Goal: Task Accomplishment & Management: Complete application form

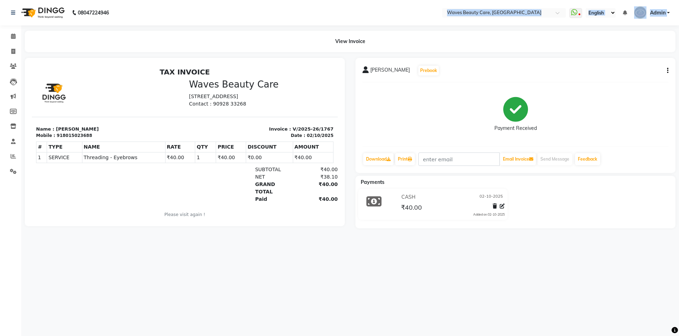
drag, startPoint x: 239, startPoint y: 26, endPoint x: 245, endPoint y: 25, distance: 6.4
click at [247, 28] on div "08047224946 Select Location × Waves Beauty Care, Chengalpet Road WhatsApp Statu…" at bounding box center [339, 168] width 679 height 336
click at [234, 37] on div "View Invoice" at bounding box center [350, 42] width 650 height 22
click at [179, 14] on nav "08047224946 Select Location × Waves Beauty Care, Chengalpet Road WhatsApp Statu…" at bounding box center [339, 12] width 679 height 25
click at [180, 22] on nav "08047224946 Select Location × Waves Beauty Care, Chengalpet Road WhatsApp Statu…" at bounding box center [339, 12] width 679 height 25
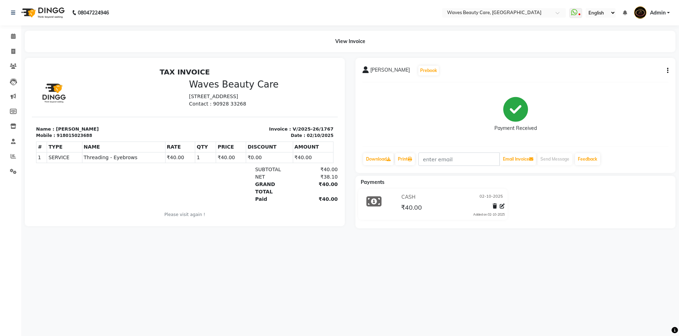
click at [180, 17] on nav "08047224946 Select Location × Waves Beauty Care, Chengalpet Road WhatsApp Statu…" at bounding box center [339, 12] width 679 height 25
click at [14, 58] on li "Invoice" at bounding box center [10, 51] width 21 height 15
click at [14, 51] on icon at bounding box center [13, 51] width 4 height 5
select select "service"
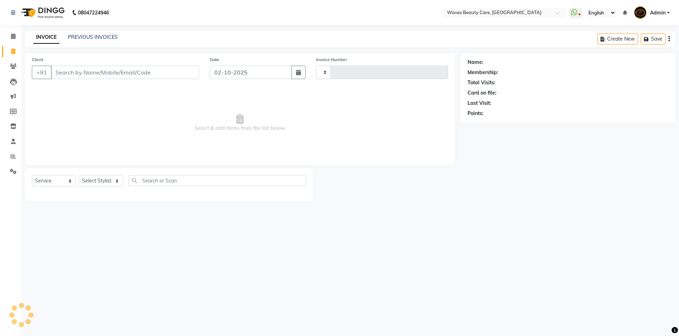
type input "1768"
select select "5946"
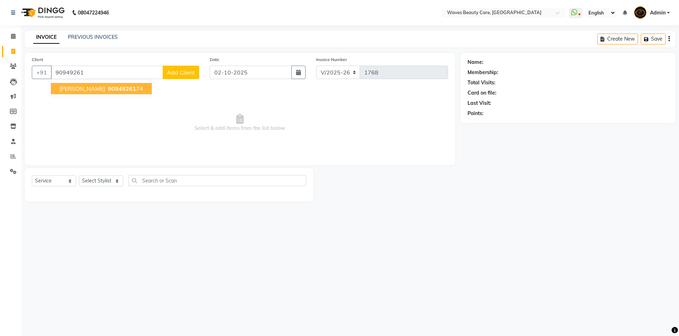
click at [92, 89] on span "KEERTHANA" at bounding box center [82, 88] width 46 height 7
type input "9094926174"
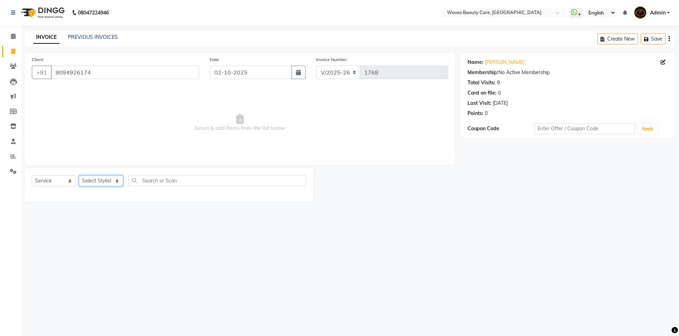
click at [113, 183] on select "Select Stylist ANJU DIVYA Yoganandhi [PERSON_NAME]" at bounding box center [101, 181] width 44 height 11
select select "42426"
click at [79, 176] on select "Select Stylist ANJU DIVYA Yoganandhi [PERSON_NAME]" at bounding box center [101, 181] width 44 height 11
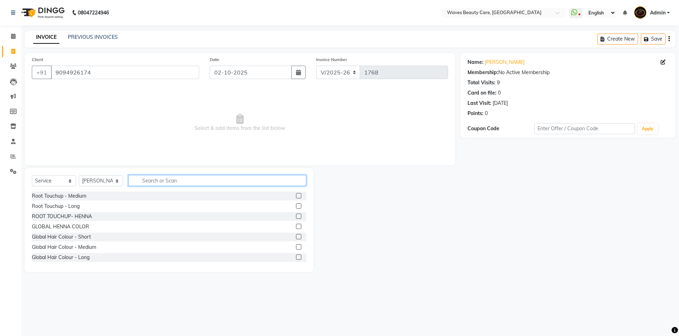
click at [163, 179] on input "text" at bounding box center [217, 180] width 178 height 11
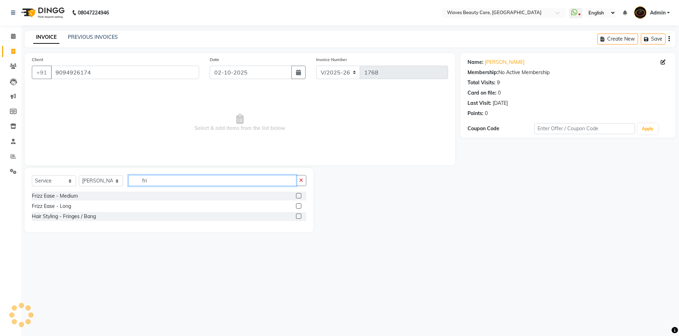
type input "fri"
click at [96, 219] on div "Hair Styling - Fringes / Bang" at bounding box center [169, 216] width 274 height 9
click at [87, 219] on div "Hair Styling - Fringes / Bang" at bounding box center [64, 216] width 64 height 7
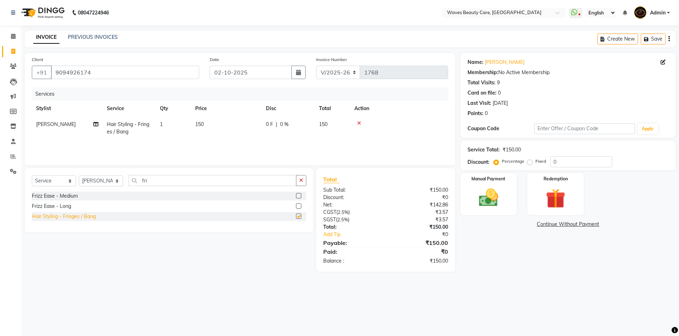
checkbox input "false"
click at [485, 201] on img at bounding box center [488, 197] width 33 height 23
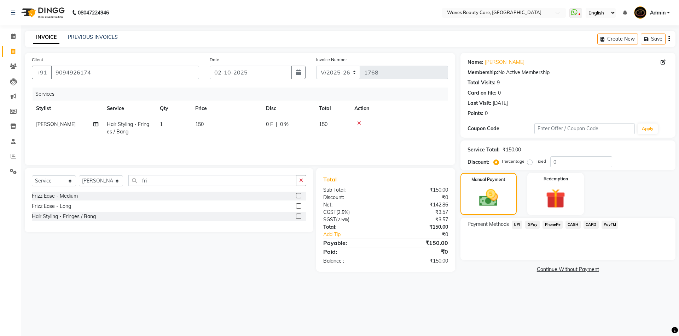
click at [550, 226] on span "PhonePe" at bounding box center [552, 225] width 20 height 8
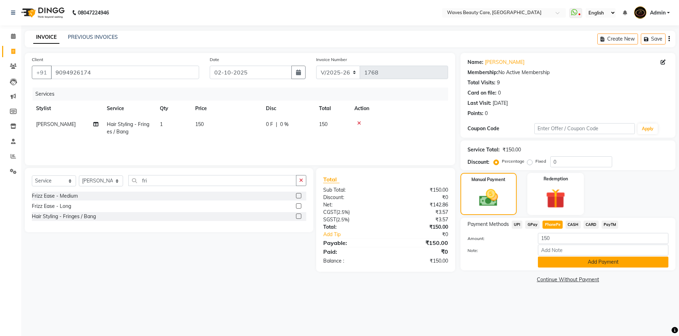
click at [576, 261] on button "Add Payment" at bounding box center [603, 262] width 130 height 11
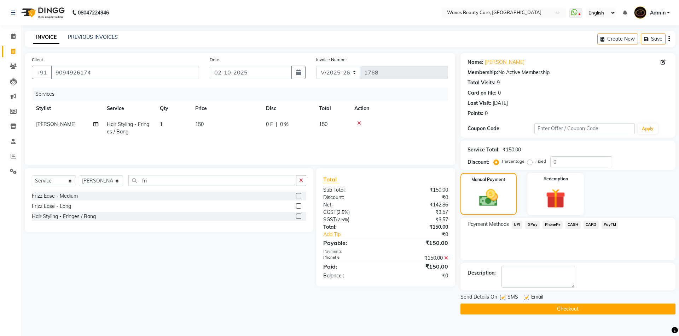
click at [533, 224] on span "GPay" at bounding box center [532, 225] width 14 height 8
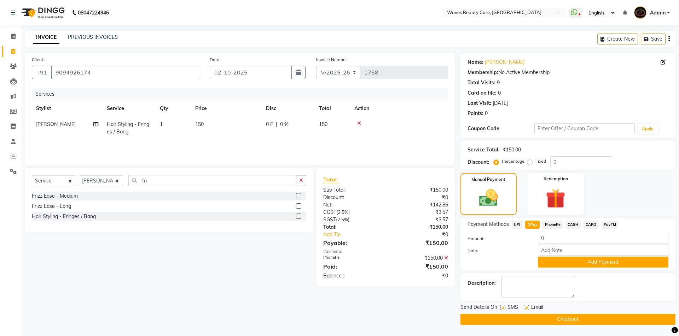
click at [551, 318] on button "Checkout" at bounding box center [567, 319] width 215 height 11
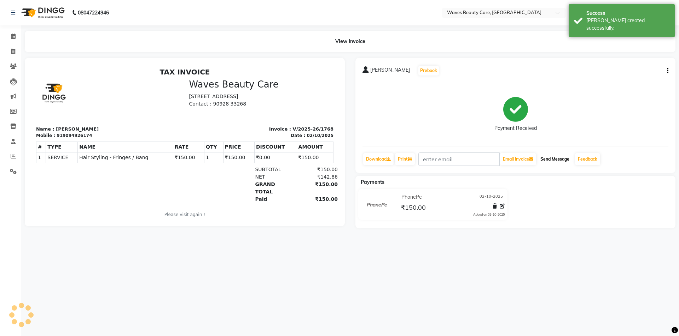
click at [552, 157] on button "Send Message" at bounding box center [554, 159] width 35 height 12
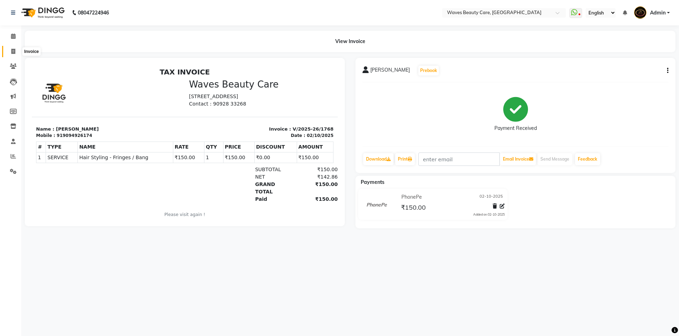
click at [12, 52] on icon at bounding box center [13, 51] width 4 height 5
select select "service"
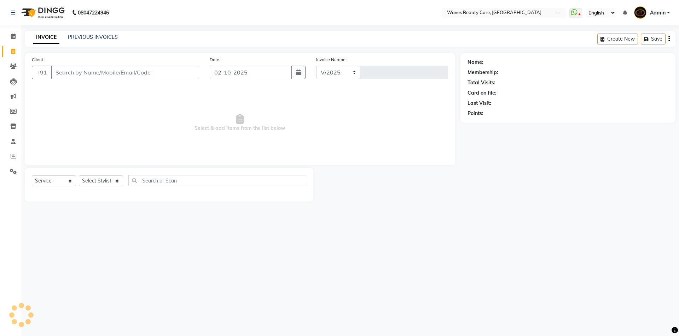
select select "5946"
type input "1769"
click at [77, 73] on input "Client" at bounding box center [125, 72] width 148 height 13
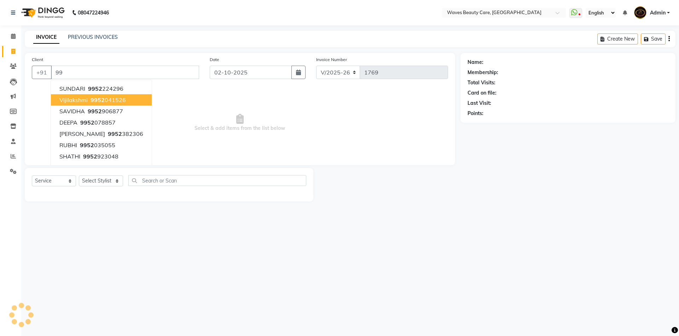
type input "9"
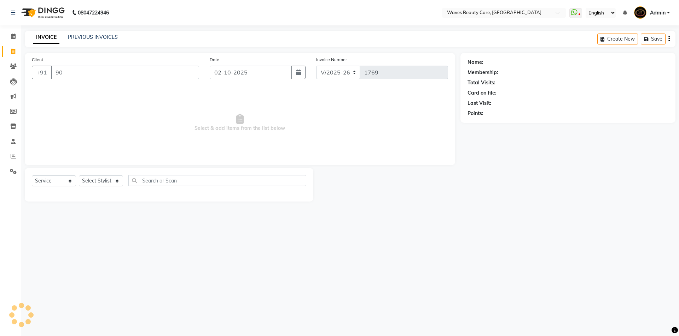
type input "9"
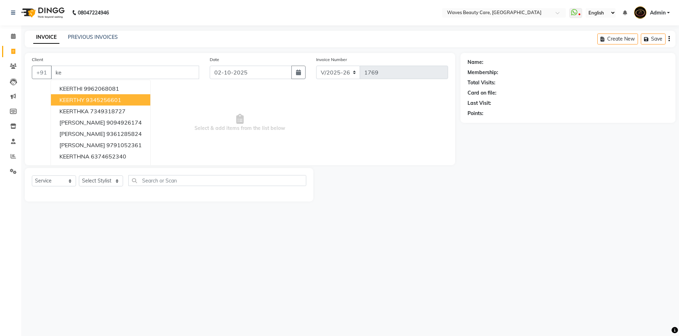
type input "k"
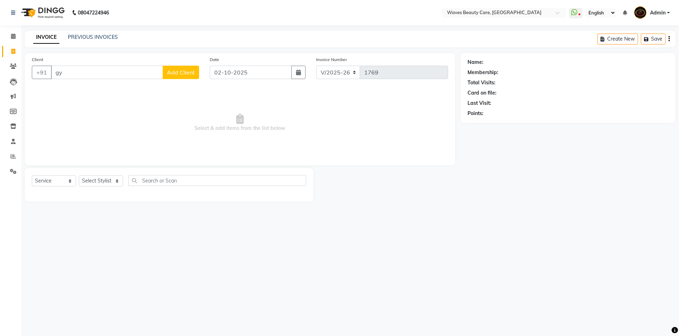
type input "g"
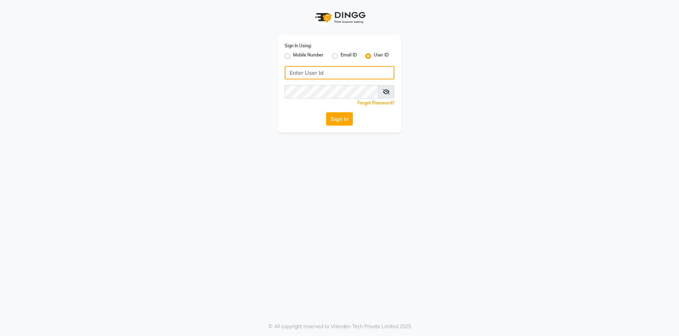
type input "Waves123"
drag, startPoint x: 328, startPoint y: 105, endPoint x: 334, endPoint y: 121, distance: 16.3
click at [330, 115] on div "Sign In Using: Mobile Number Email ID User ID Waves123 Remember me Forgot Passw…" at bounding box center [339, 84] width 124 height 98
click at [334, 121] on button "Sign In" at bounding box center [339, 118] width 27 height 13
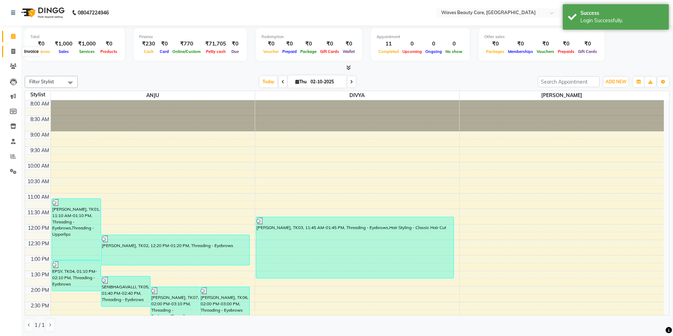
drag, startPoint x: 20, startPoint y: 39, endPoint x: 10, endPoint y: 50, distance: 15.0
click at [10, 50] on ul "Calendar Invoice Clients Leads Marketing Members Inventory Staff Reports Settin…" at bounding box center [10, 106] width 21 height 154
click at [10, 51] on span at bounding box center [13, 52] width 12 height 8
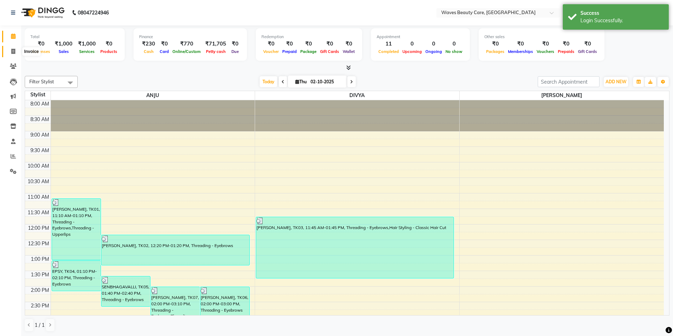
select select "service"
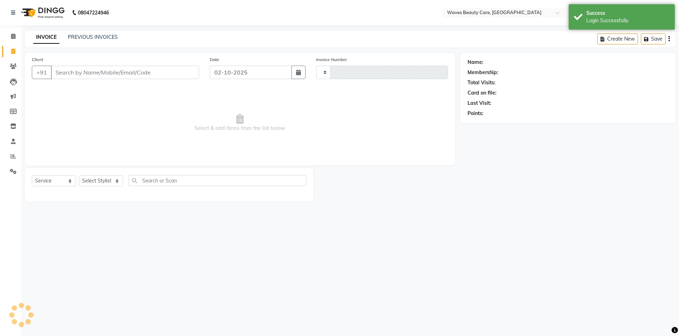
type input "1769"
select select "5946"
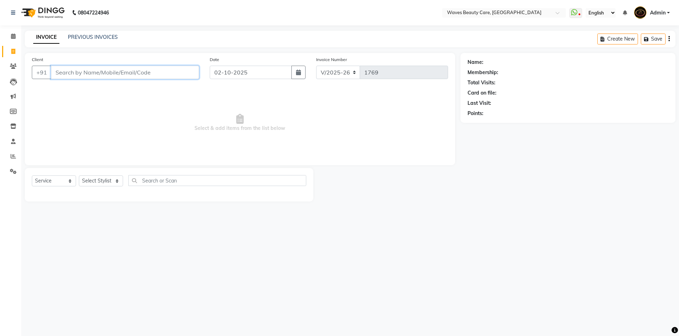
click at [136, 72] on input "Client" at bounding box center [125, 72] width 148 height 13
click at [113, 92] on button "KALAI 7305468 272" at bounding box center [87, 88] width 72 height 11
type input "7305468272"
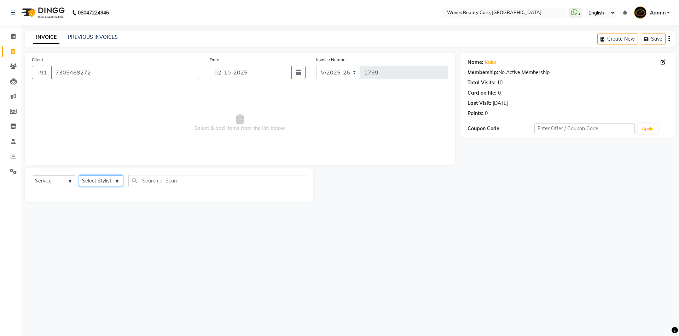
click at [104, 181] on select "Select Stylist ANJU DIVYA Yoganandhi [PERSON_NAME]" at bounding box center [101, 181] width 44 height 11
select select "42275"
click at [79, 176] on select "Select Stylist ANJU DIVYA Yoganandhi [PERSON_NAME]" at bounding box center [101, 181] width 44 height 11
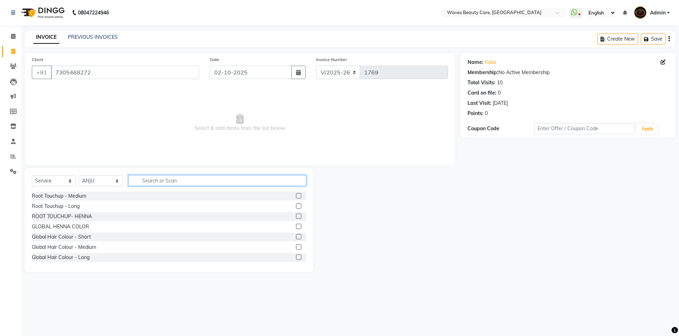
click at [159, 180] on input "text" at bounding box center [217, 180] width 178 height 11
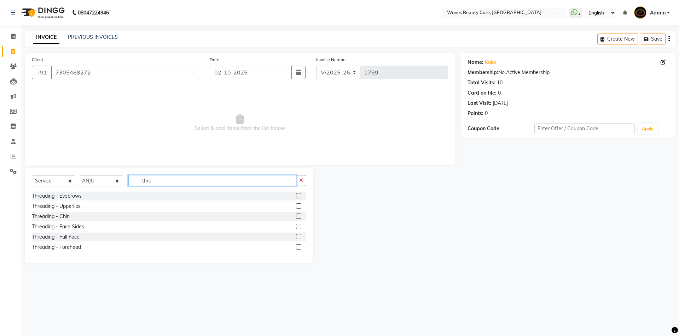
type input "thre"
click at [299, 195] on label at bounding box center [298, 195] width 5 height 5
click at [299, 195] on input "checkbox" at bounding box center [298, 196] width 5 height 5
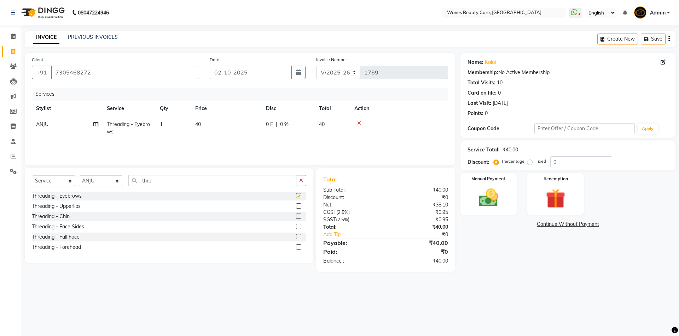
checkbox input "false"
click at [213, 176] on input "thre" at bounding box center [212, 180] width 168 height 11
type input "t"
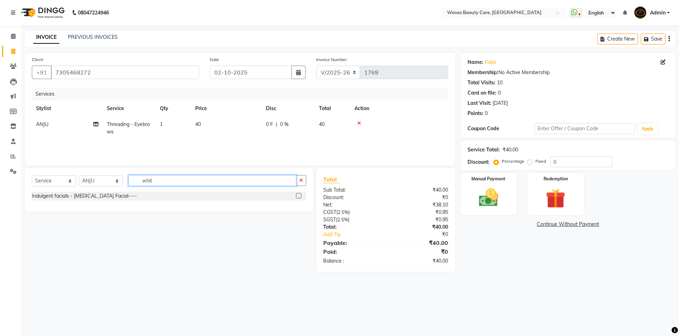
type input "whit"
click at [299, 193] on div at bounding box center [301, 196] width 10 height 9
click at [299, 197] on label at bounding box center [298, 195] width 5 height 5
click at [299, 197] on input "checkbox" at bounding box center [298, 196] width 5 height 5
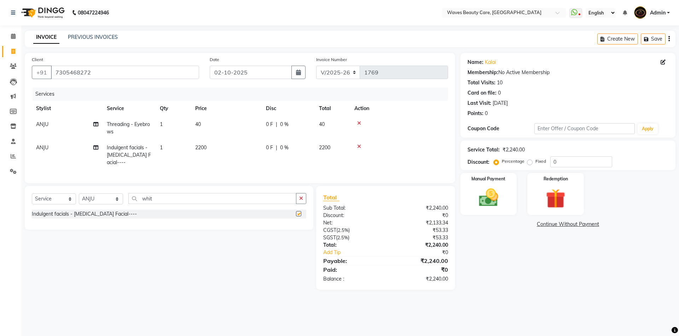
checkbox input "false"
click at [212, 144] on td "2200" at bounding box center [226, 155] width 71 height 31
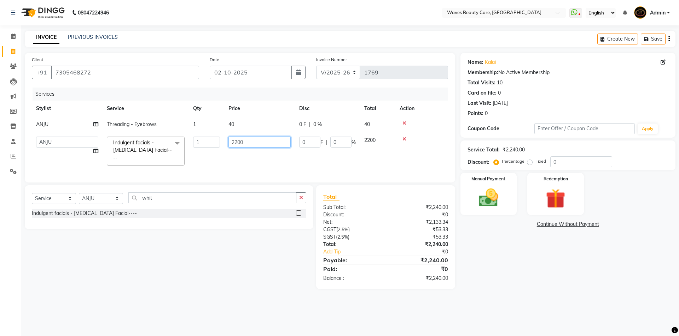
click at [253, 139] on input "2200" at bounding box center [259, 142] width 62 height 11
click at [280, 139] on input "220040" at bounding box center [259, 142] width 62 height 11
type input "2200"
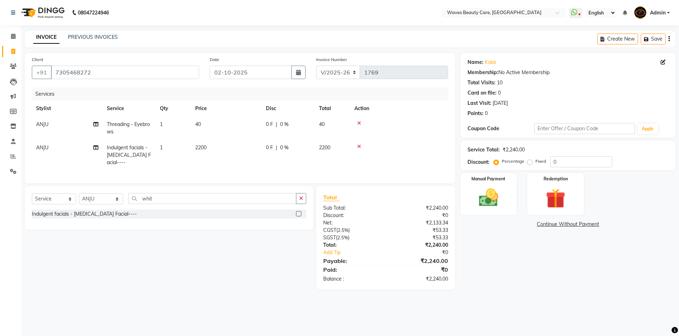
click at [298, 145] on div "0 F | 0 %" at bounding box center [288, 147] width 45 height 7
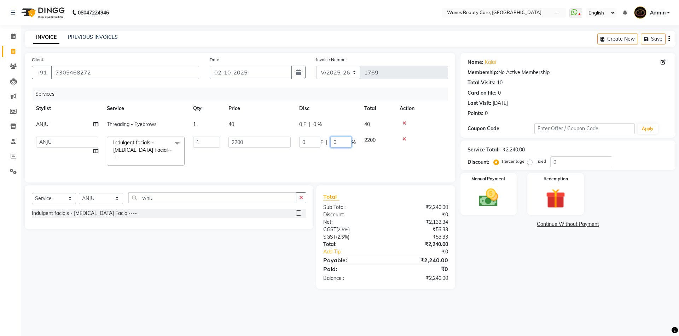
click at [334, 144] on input "0" at bounding box center [340, 142] width 21 height 11
click at [344, 143] on input "400" at bounding box center [340, 142] width 21 height 11
type input "40"
click at [510, 323] on div "08047224946 Select Location × Waves Beauty Care, Chengalpet Road WhatsApp Statu…" at bounding box center [339, 168] width 679 height 336
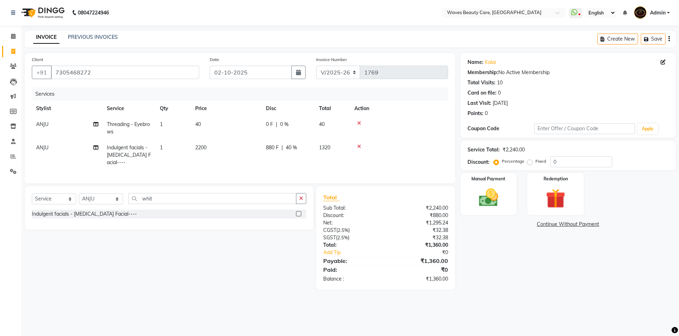
click at [212, 147] on td "2200" at bounding box center [226, 155] width 71 height 31
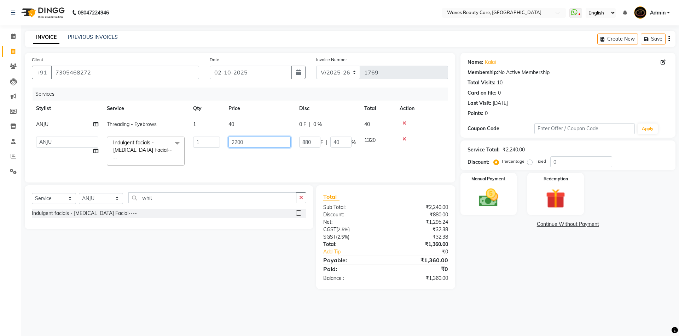
click at [247, 141] on input "2200" at bounding box center [259, 142] width 62 height 11
type input "2"
type input "2500"
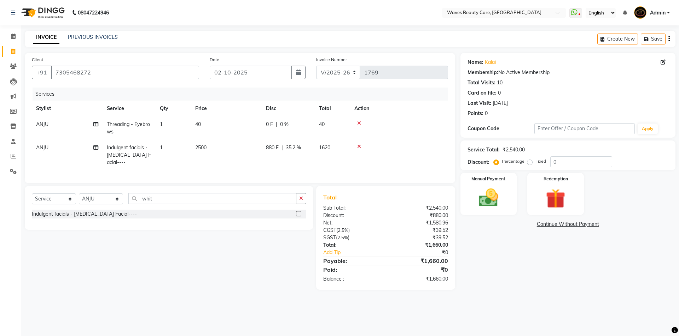
click at [526, 314] on div "08047224946 Select Location × Waves Beauty Care, Chengalpet Road WhatsApp Statu…" at bounding box center [339, 168] width 679 height 336
click at [232, 146] on td "2500" at bounding box center [226, 155] width 71 height 31
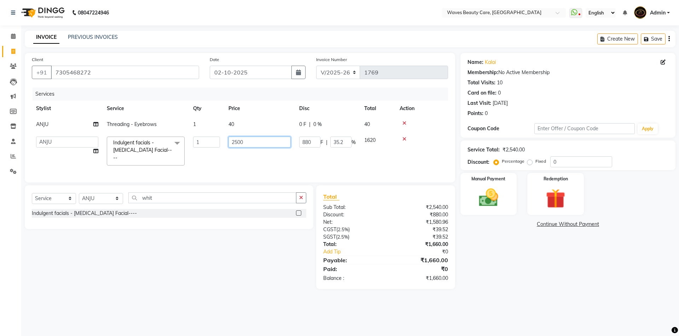
click at [263, 143] on input "2500" at bounding box center [259, 142] width 62 height 11
type input "2400"
click at [509, 255] on div "Name: Kalai Membership: No Active Membership Total Visits: 10 Card on file: 0 L…" at bounding box center [570, 171] width 220 height 236
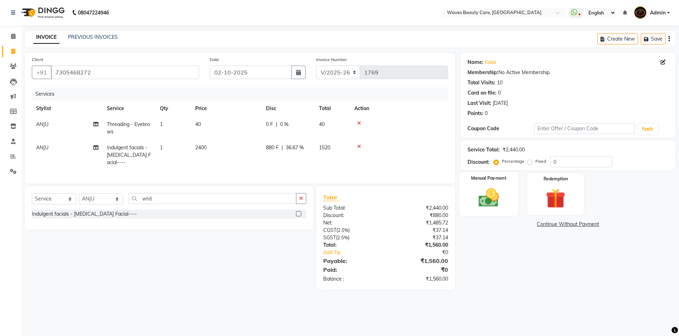
click at [489, 201] on img at bounding box center [488, 197] width 33 height 23
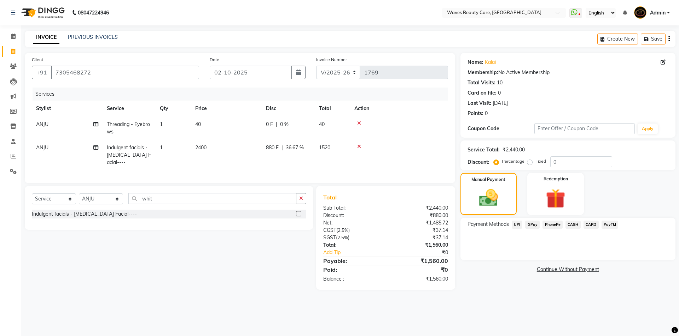
click at [532, 227] on span "GPay" at bounding box center [532, 225] width 14 height 8
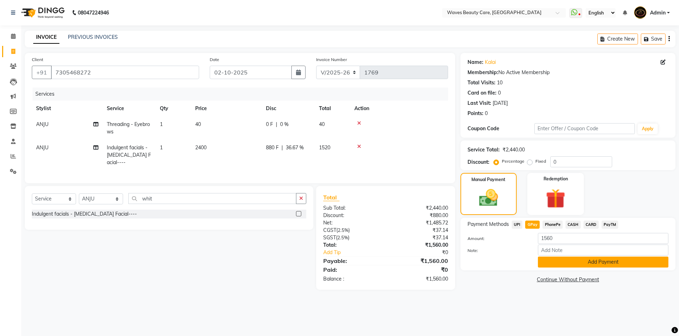
click at [549, 265] on button "Add Payment" at bounding box center [603, 262] width 130 height 11
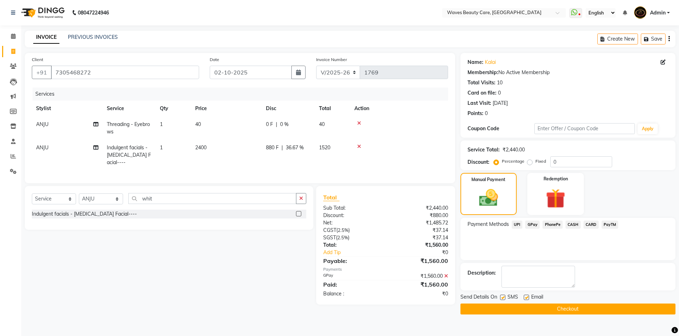
click at [537, 314] on button "Checkout" at bounding box center [567, 309] width 215 height 11
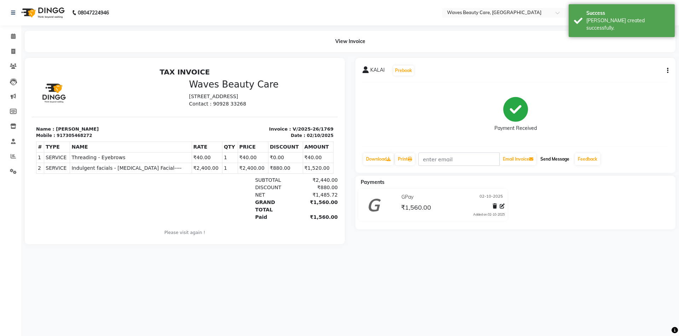
drag, startPoint x: 559, startPoint y: 158, endPoint x: 547, endPoint y: 159, distance: 11.4
click at [558, 158] on button "Send Message" at bounding box center [554, 159] width 35 height 12
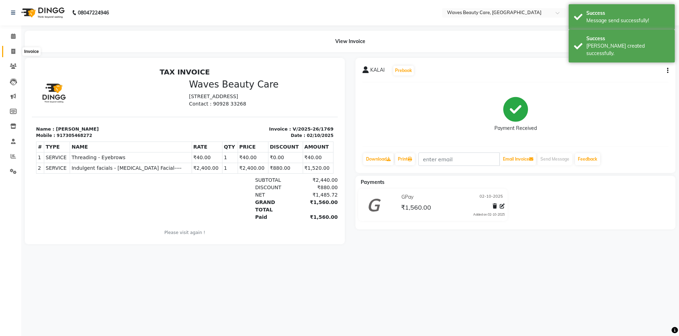
click at [11, 51] on icon at bounding box center [13, 51] width 4 height 5
select select "5946"
select select "service"
